Goal: Transaction & Acquisition: Purchase product/service

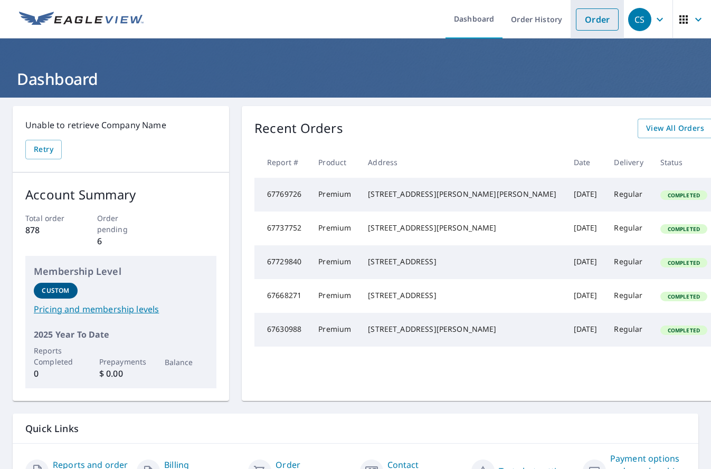
click at [602, 20] on link "Order" at bounding box center [597, 19] width 43 height 22
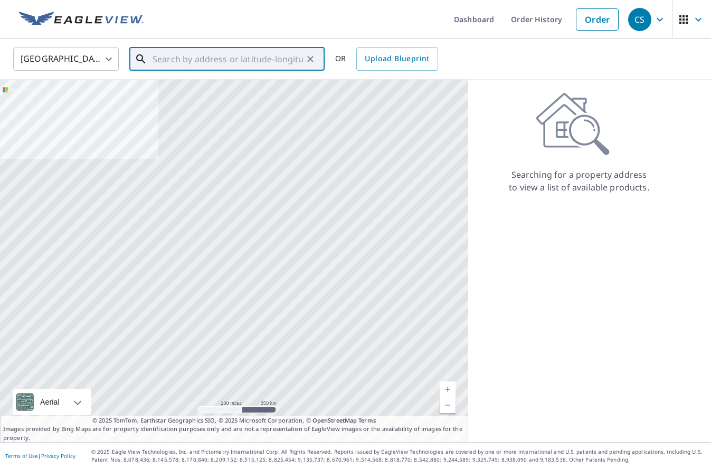
click at [170, 61] on input "text" at bounding box center [227, 59] width 150 height 30
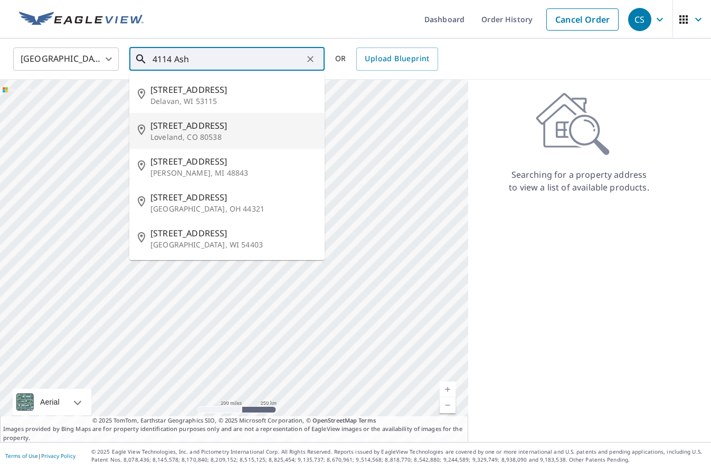
click at [177, 127] on span "[STREET_ADDRESS]" at bounding box center [233, 125] width 166 height 13
type input "[STREET_ADDRESS]"
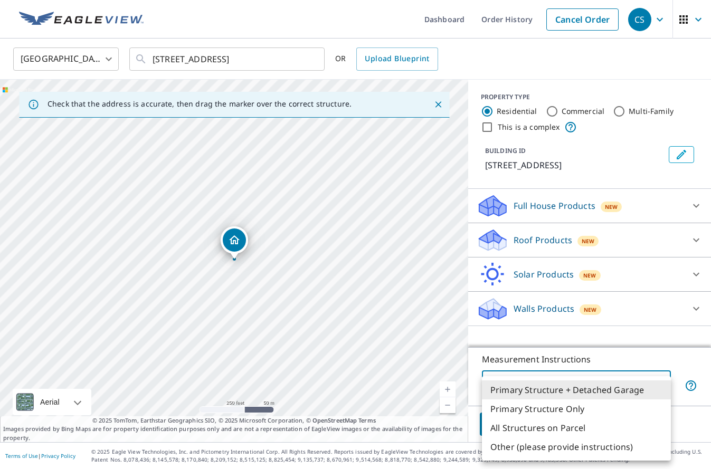
click at [660, 385] on body "CS CS Dashboard Order History Cancel Order CS [GEOGRAPHIC_DATA] [GEOGRAPHIC_DAT…" at bounding box center [355, 234] width 711 height 469
click at [566, 408] on li "Primary Structure Only" at bounding box center [576, 408] width 189 height 19
type input "2"
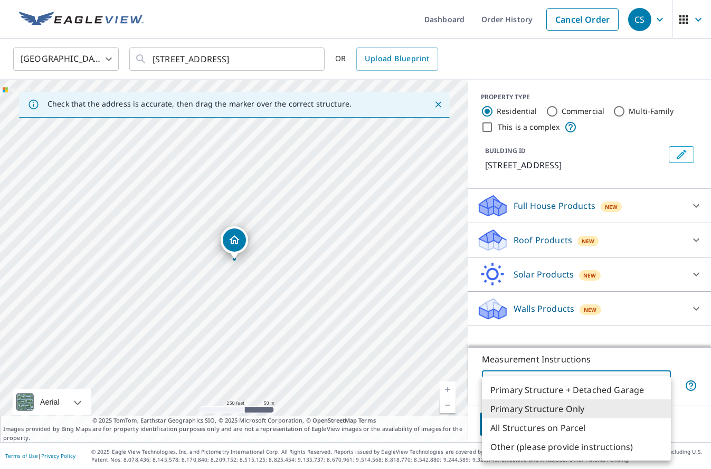
drag, startPoint x: 613, startPoint y: 376, endPoint x: 446, endPoint y: 468, distance: 190.3
click at [609, 378] on body "CS CS Dashboard Order History Cancel Order CS [GEOGRAPHIC_DATA] [GEOGRAPHIC_DAT…" at bounding box center [355, 234] width 711 height 469
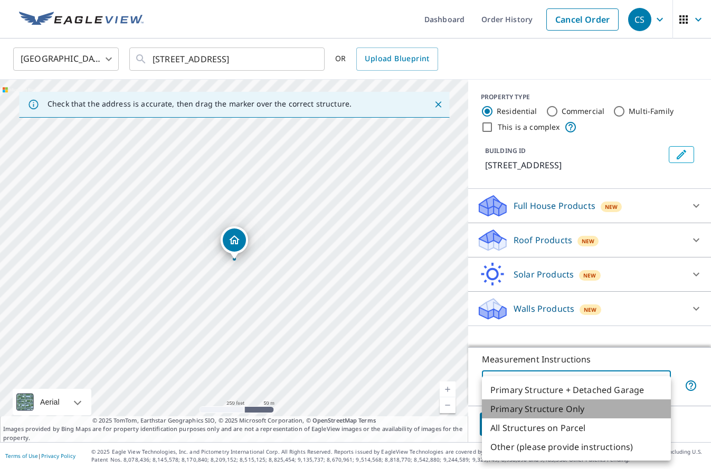
click at [574, 409] on li "Primary Structure Only" at bounding box center [576, 408] width 189 height 19
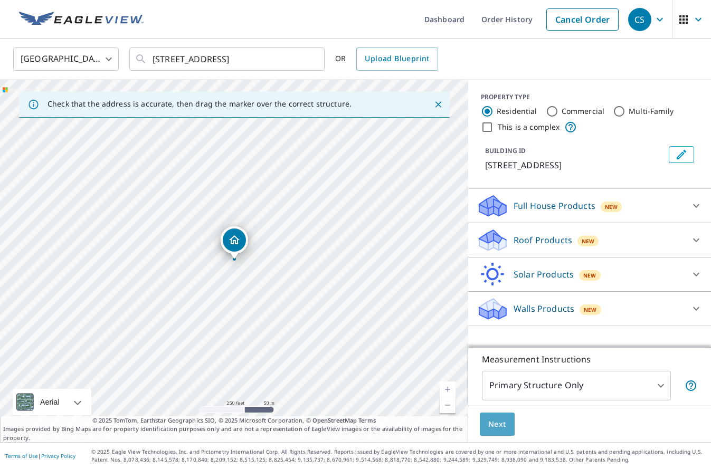
click at [502, 424] on span "Next" at bounding box center [497, 424] width 18 height 13
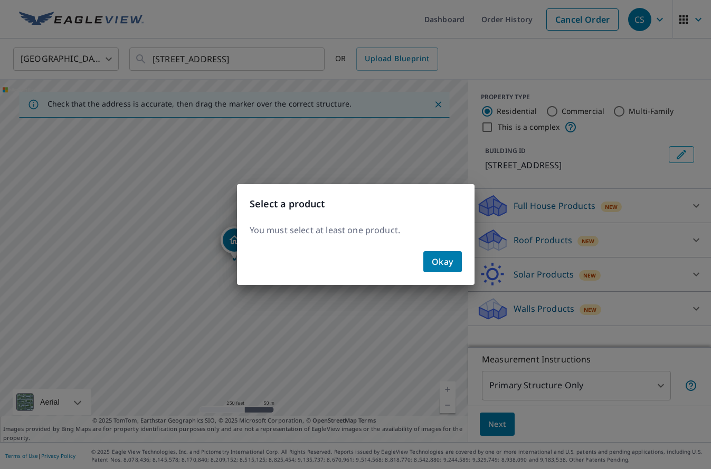
click at [447, 261] on span "Okay" at bounding box center [442, 261] width 22 height 15
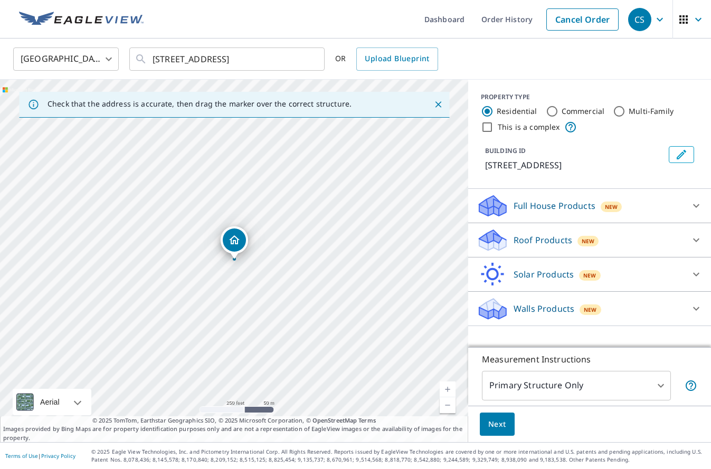
click at [518, 244] on p "Roof Products" at bounding box center [542, 240] width 59 height 13
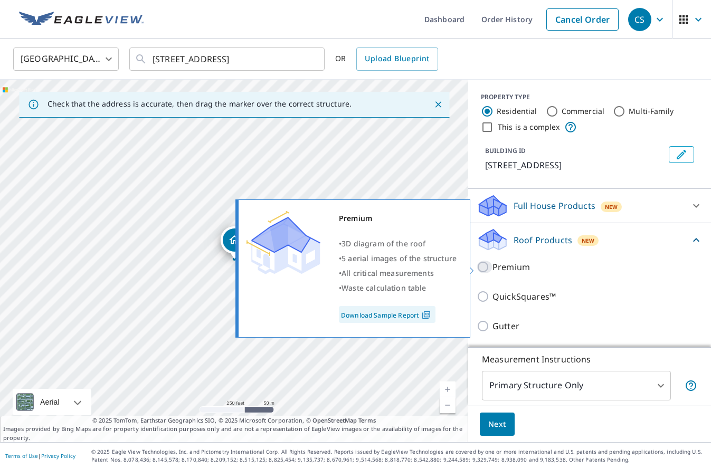
click at [482, 266] on input "Premium" at bounding box center [484, 267] width 16 height 13
checkbox input "true"
